Goal: Information Seeking & Learning: Check status

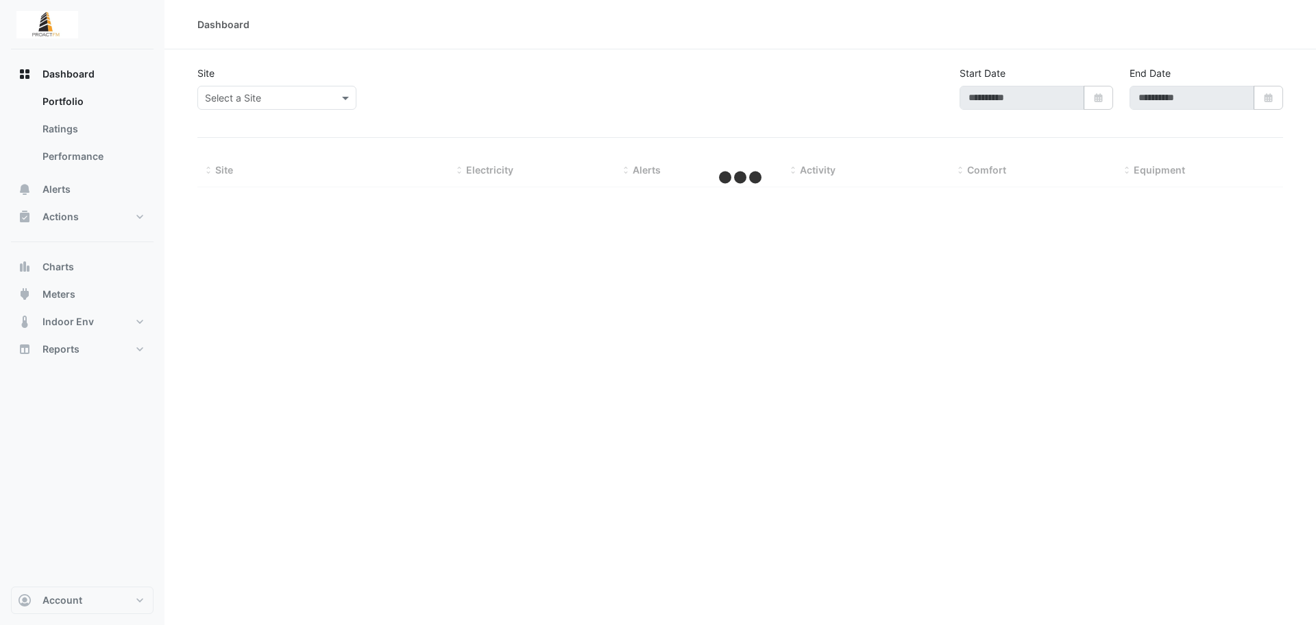
type input "**********"
select select "***"
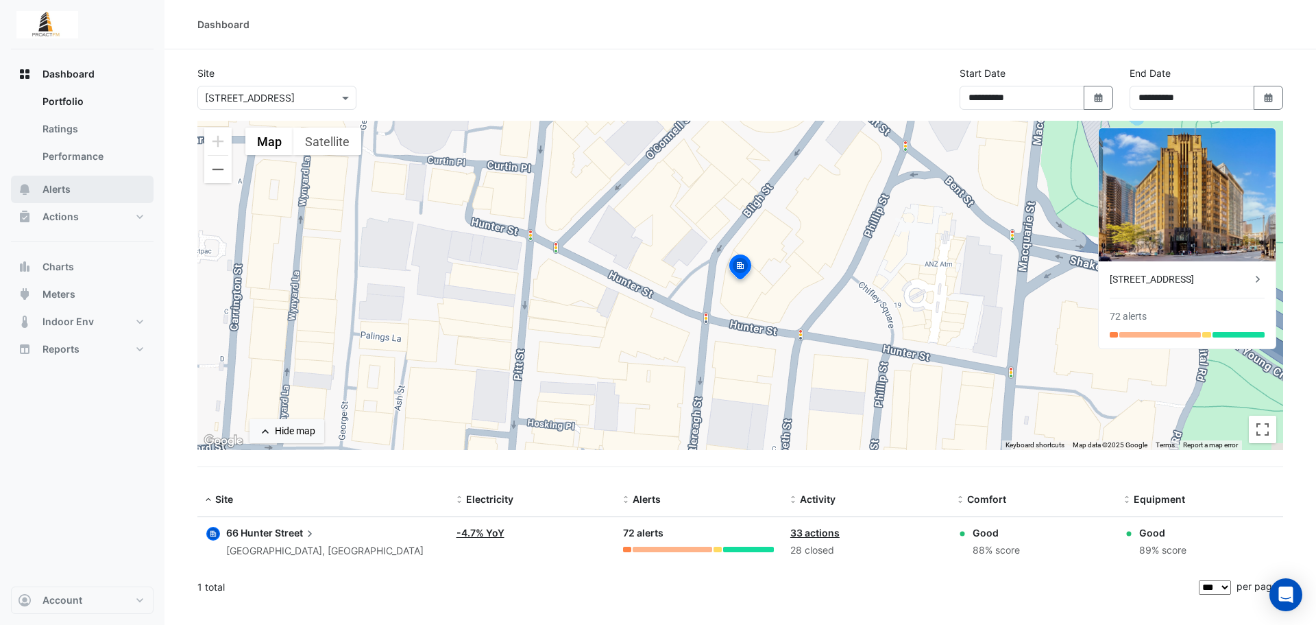
click at [79, 188] on button "Alerts" at bounding box center [82, 188] width 143 height 27
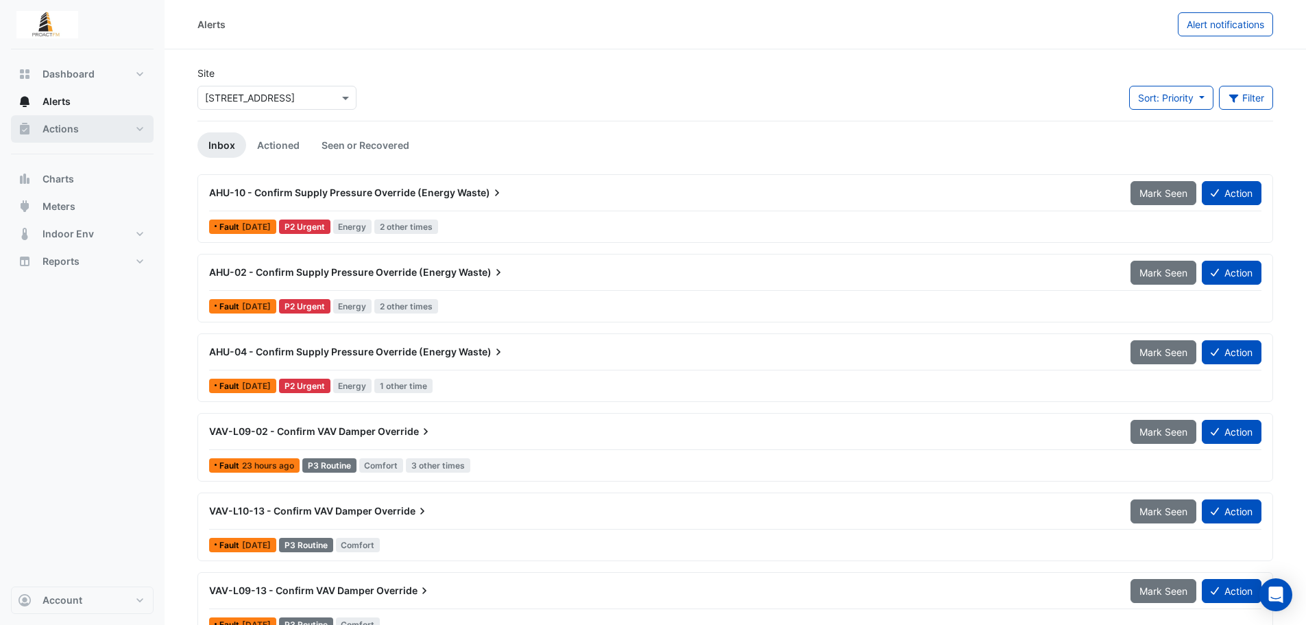
click at [90, 121] on button "Actions" at bounding box center [82, 128] width 143 height 27
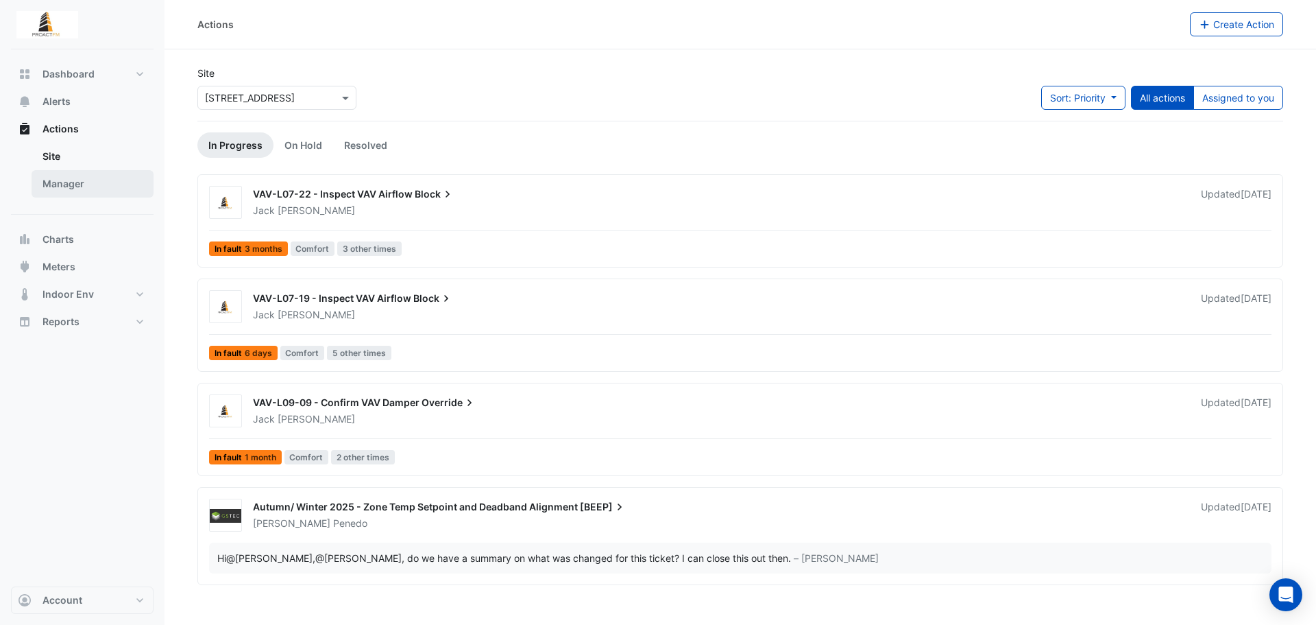
click at [77, 175] on link "Manager" at bounding box center [93, 183] width 122 height 27
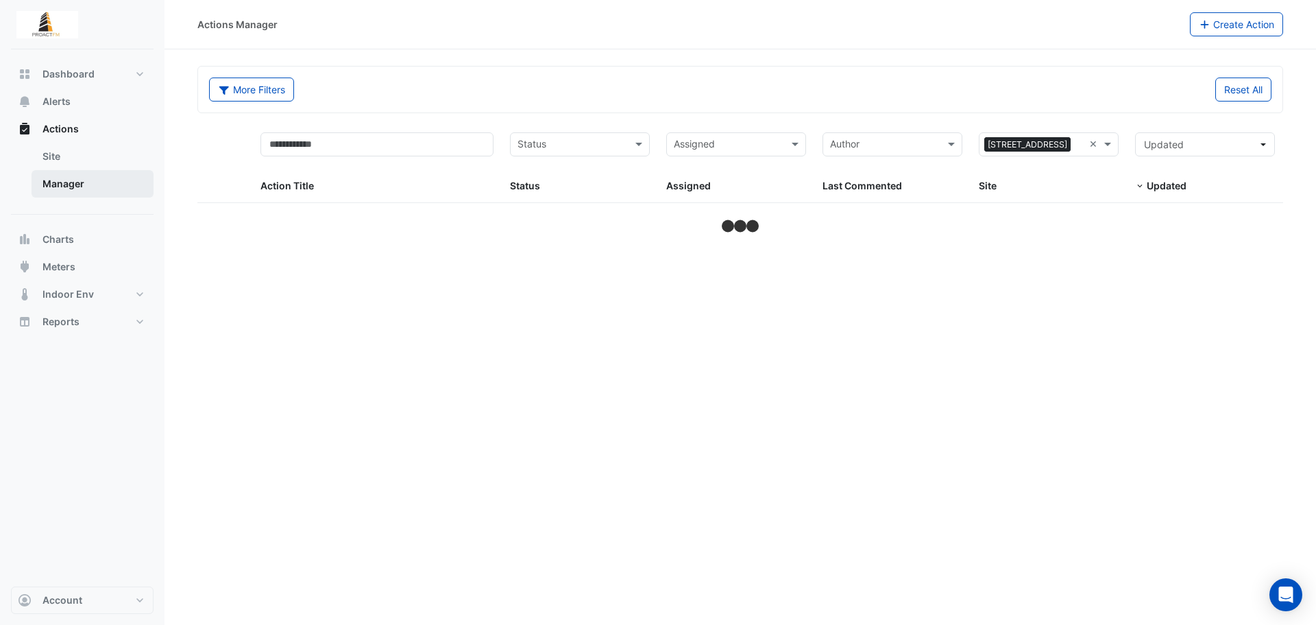
select select "***"
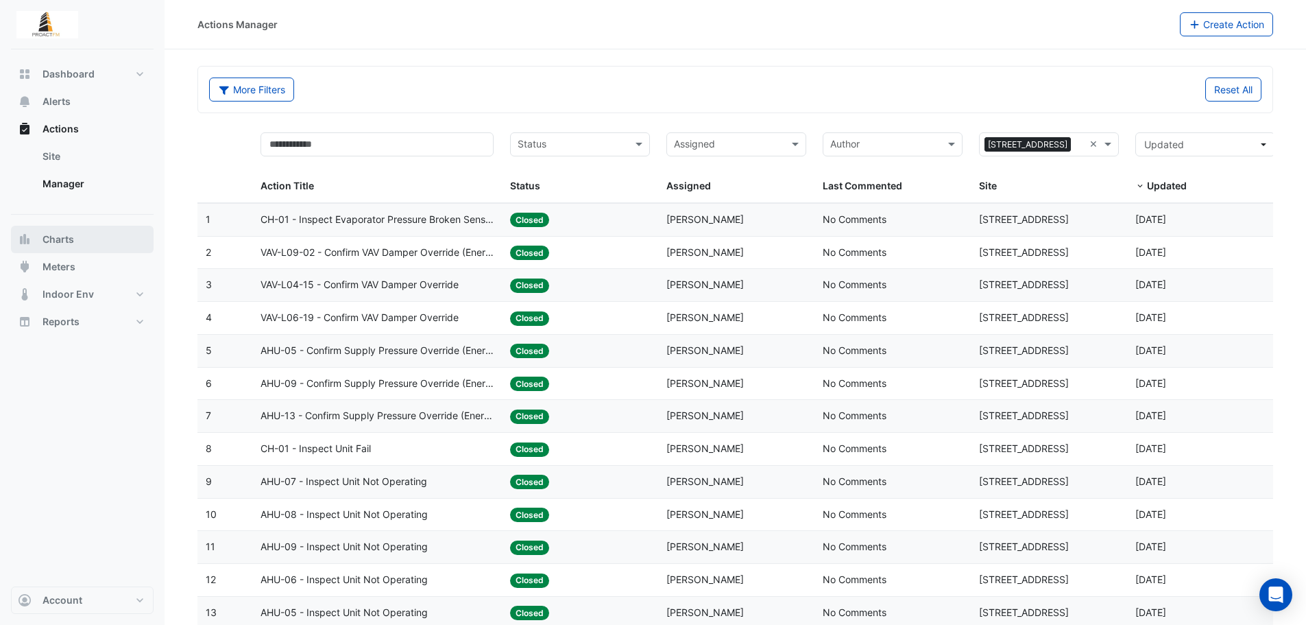
click at [71, 239] on span "Charts" at bounding box center [59, 239] width 32 height 14
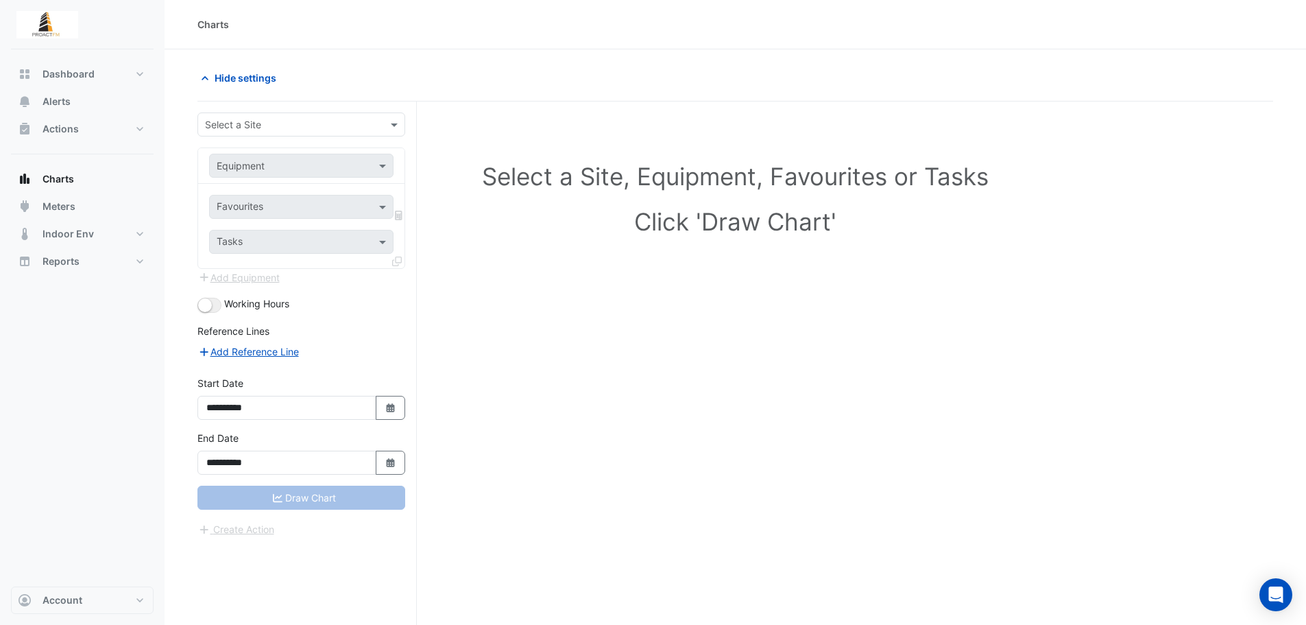
click at [363, 156] on div "Equipment" at bounding box center [301, 166] width 184 height 24
click at [389, 167] on span at bounding box center [384, 165] width 17 height 14
click at [365, 114] on div "Select a Site" at bounding box center [301, 124] width 208 height 24
click at [335, 147] on div "[STREET_ADDRESS]" at bounding box center [301, 154] width 206 height 20
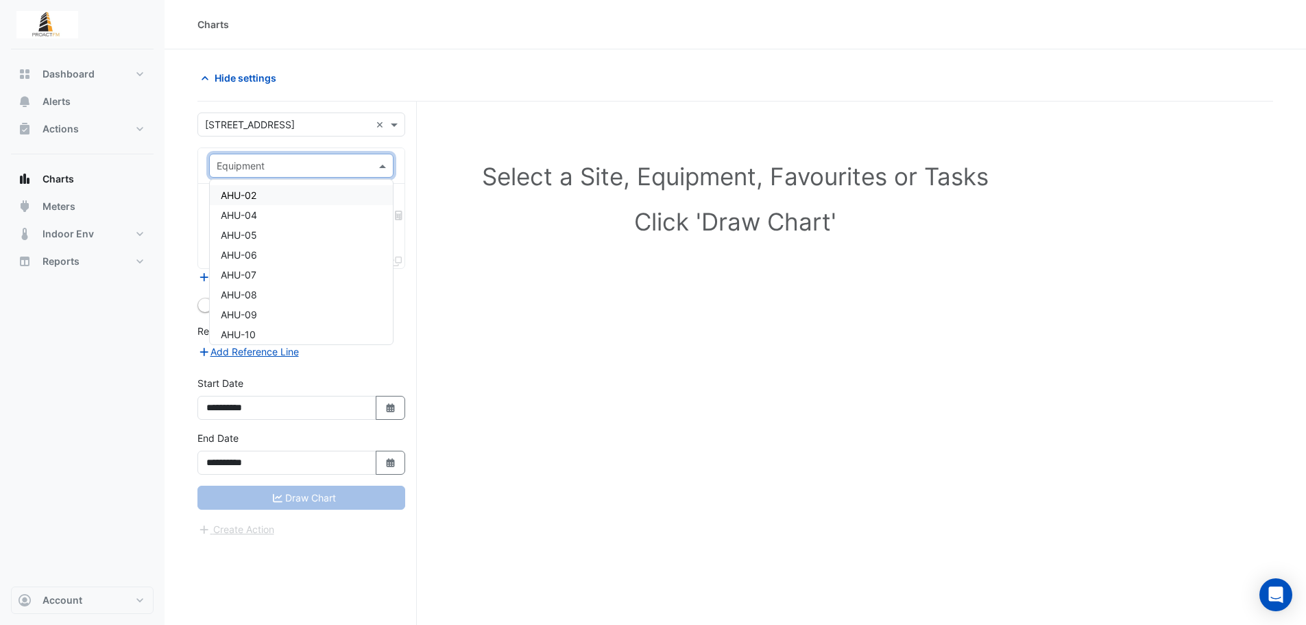
click at [332, 165] on input "text" at bounding box center [288, 166] width 142 height 14
click at [276, 265] on div "CH-02" at bounding box center [301, 268] width 183 height 20
click at [349, 239] on input "text" at bounding box center [294, 243] width 154 height 14
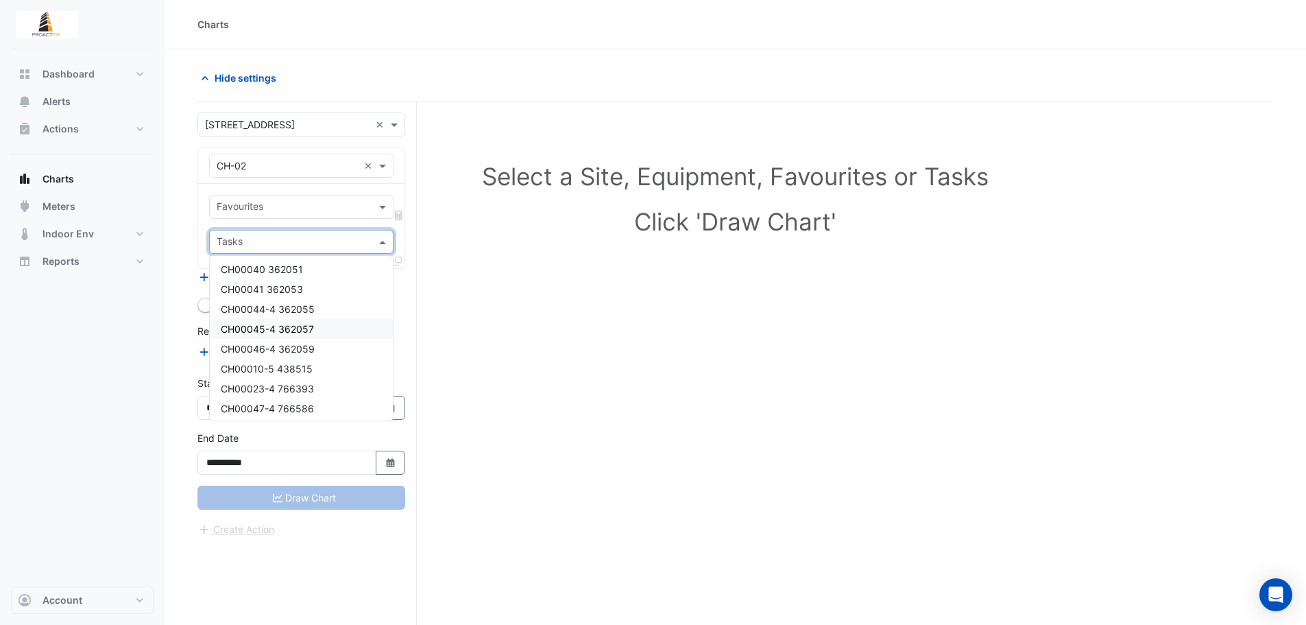
scroll to position [0, 0]
click at [335, 209] on input "text" at bounding box center [294, 208] width 154 height 14
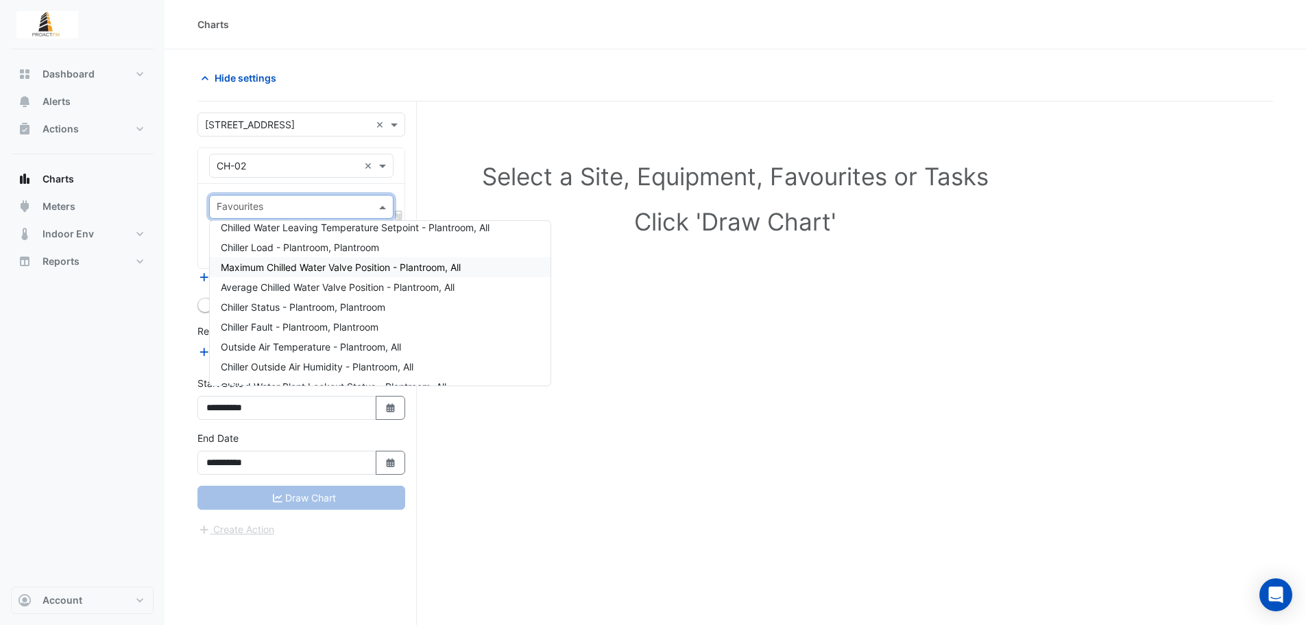
scroll to position [184, 0]
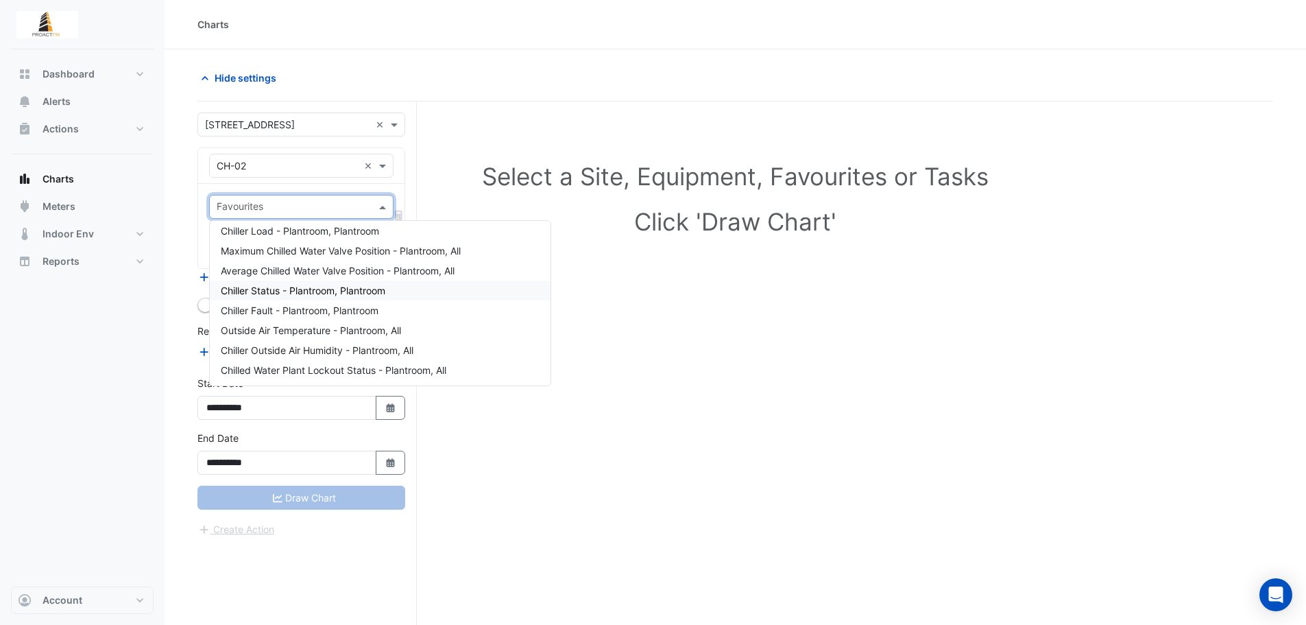
click at [359, 291] on span "Chiller Status - Plantroom, Plantroom" at bounding box center [303, 291] width 165 height 12
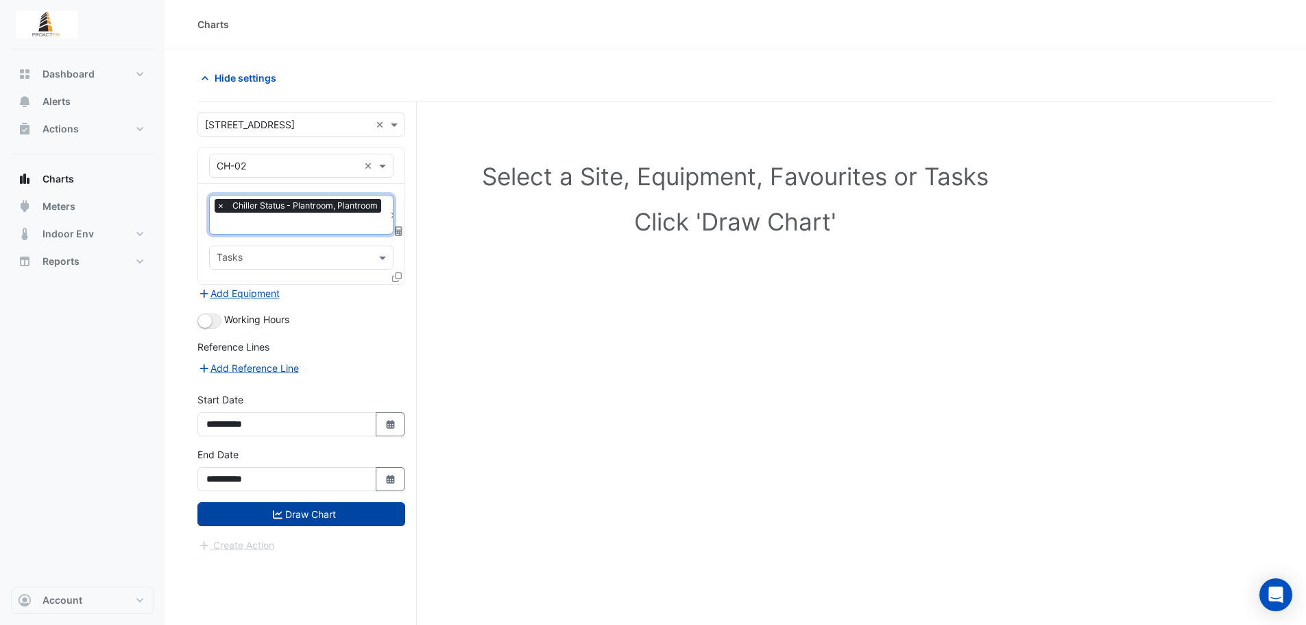
click at [322, 521] on button "Draw Chart" at bounding box center [301, 514] width 208 height 24
